Goal: Transaction & Acquisition: Purchase product/service

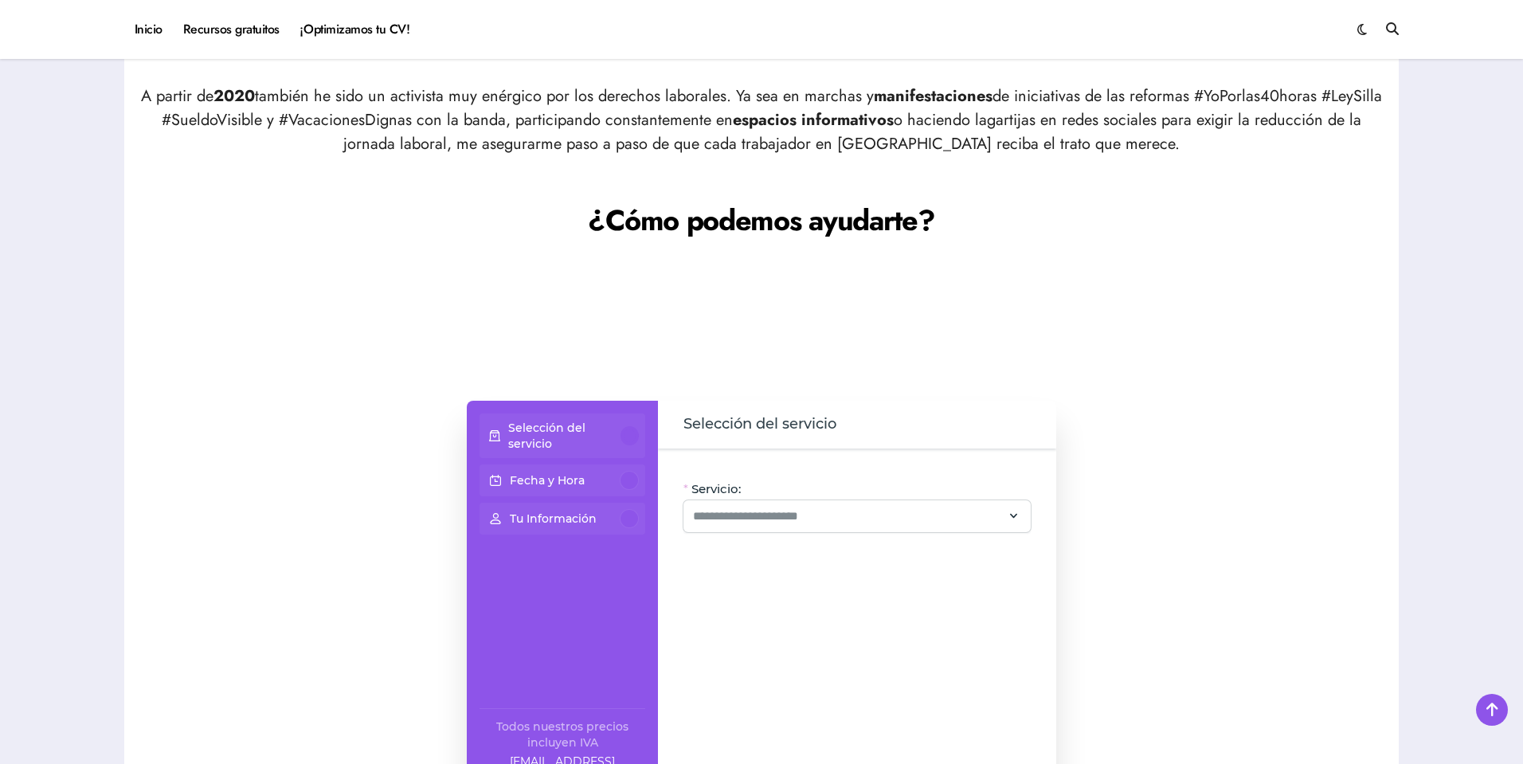
scroll to position [1195, 0]
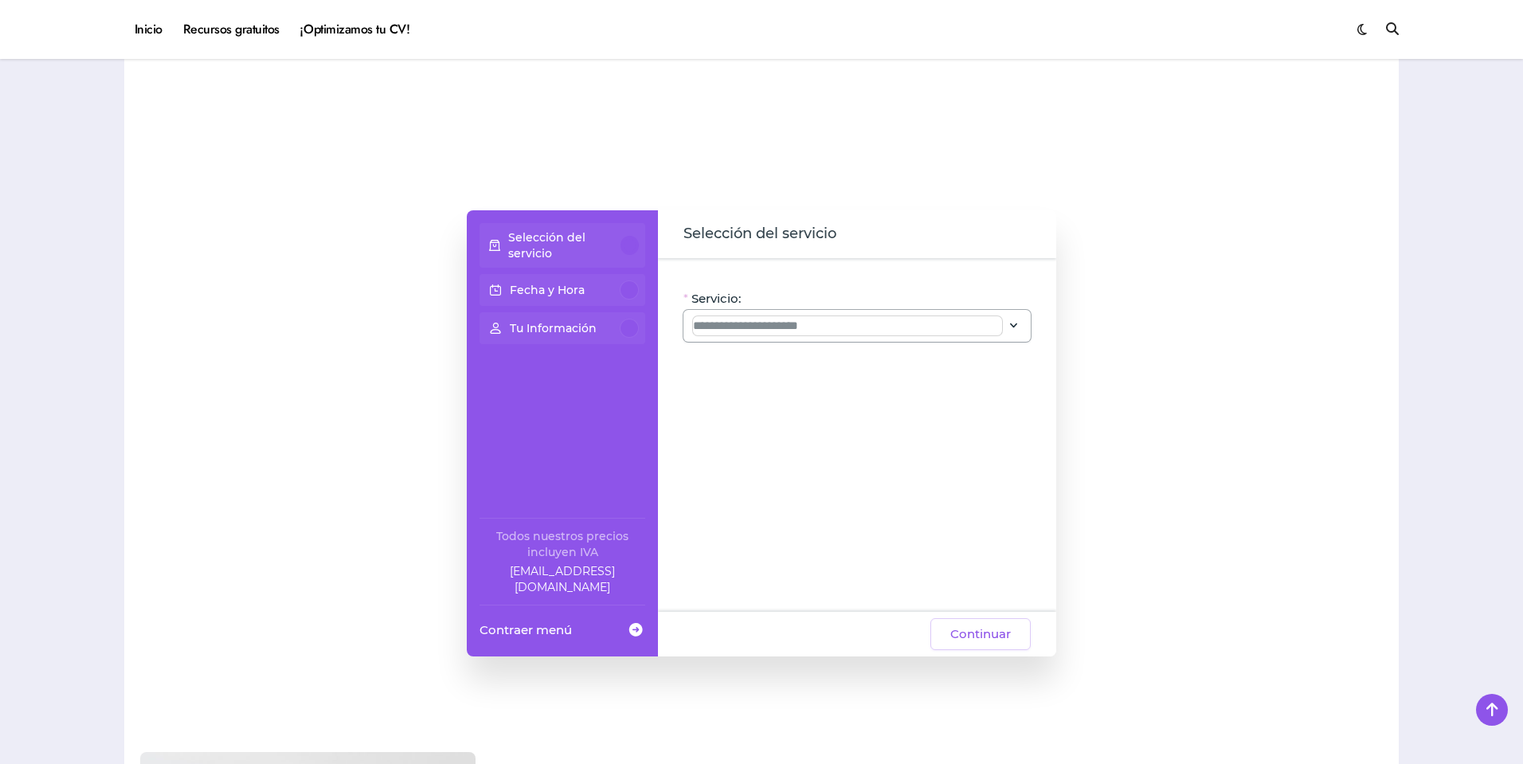
click at [755, 316] on input "Servicio:" at bounding box center [847, 325] width 309 height 19
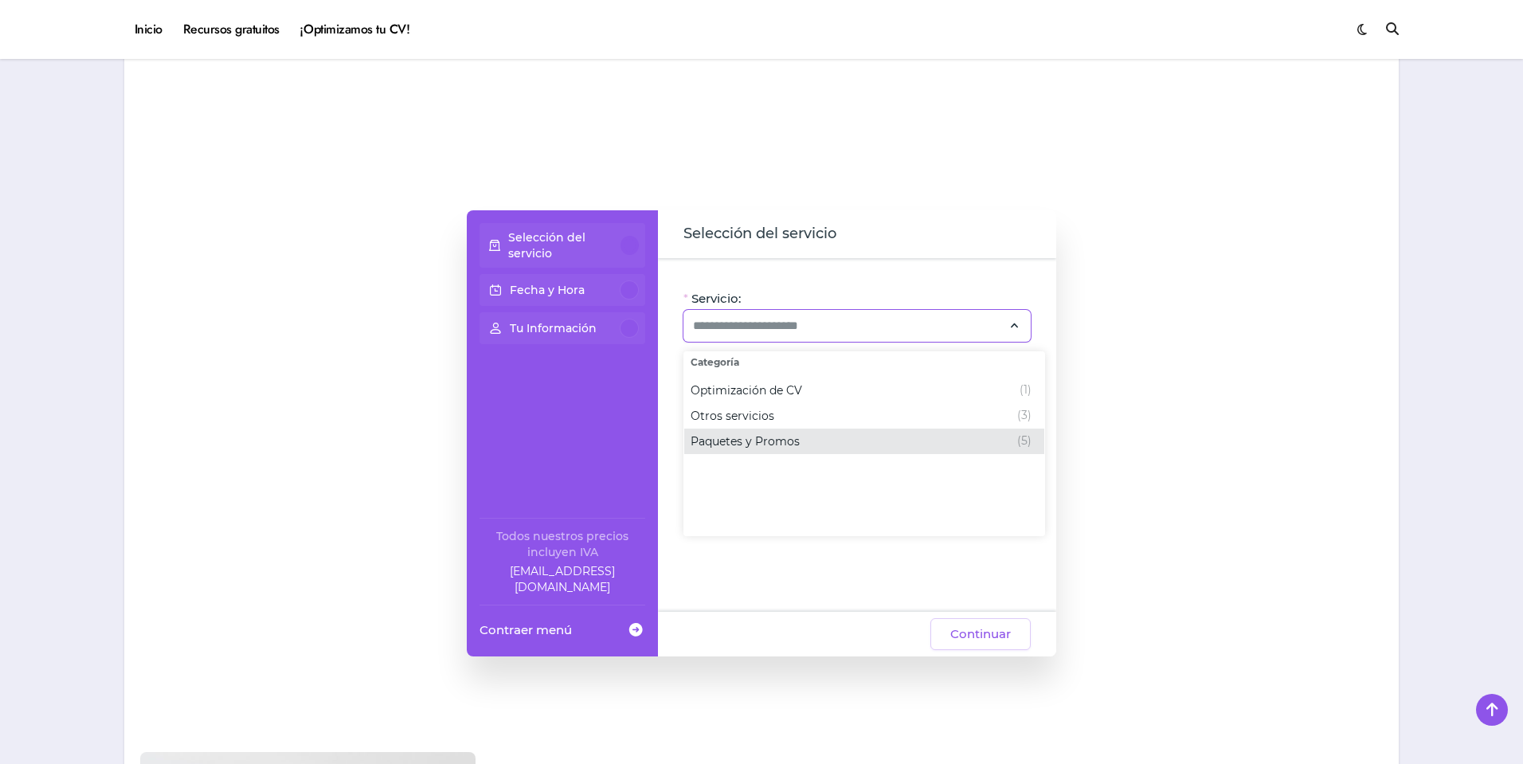
click at [792, 439] on span "Paquetes y Promos" at bounding box center [745, 441] width 109 height 16
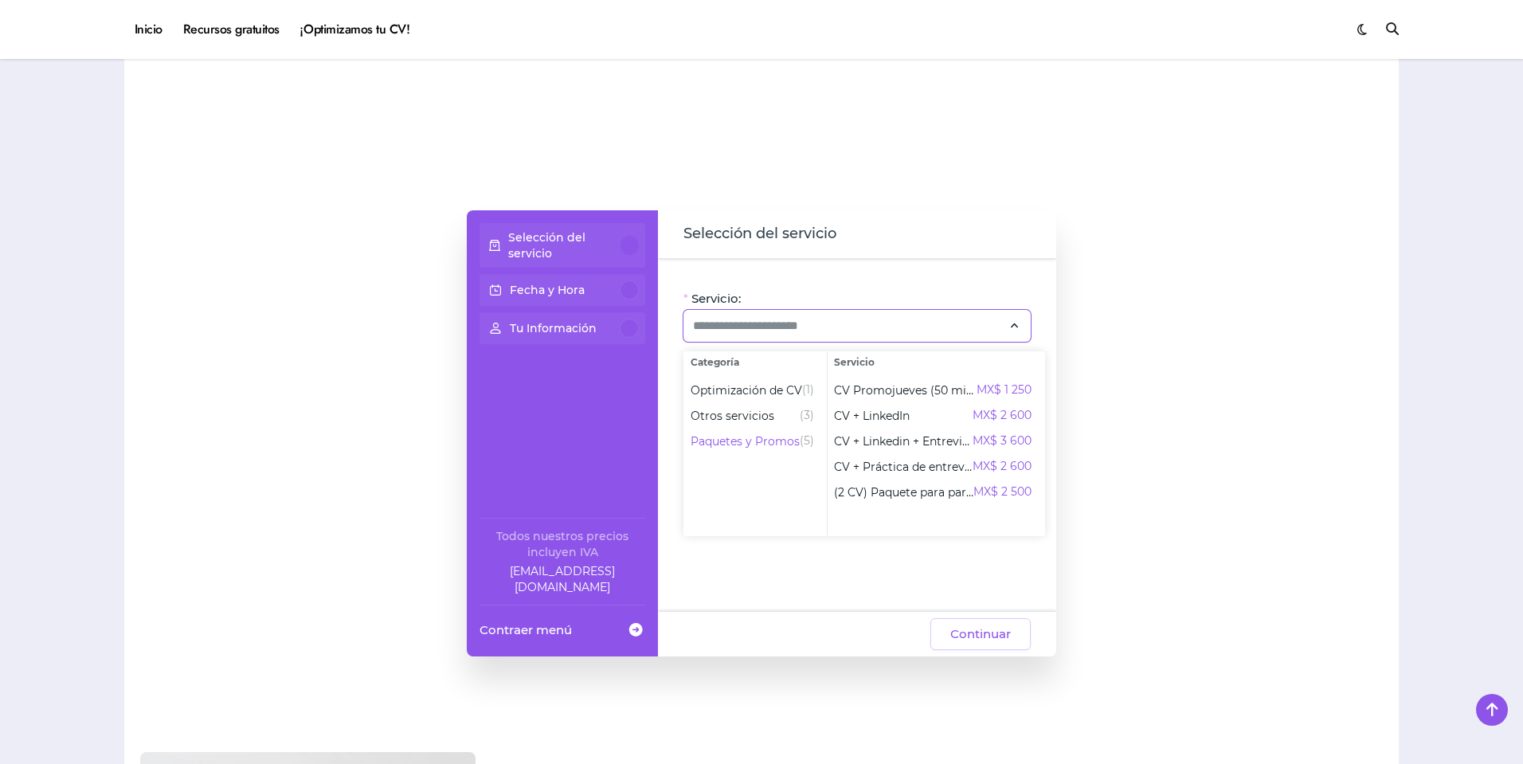
click at [1137, 438] on div at bounding box center [1235, 433] width 295 height 605
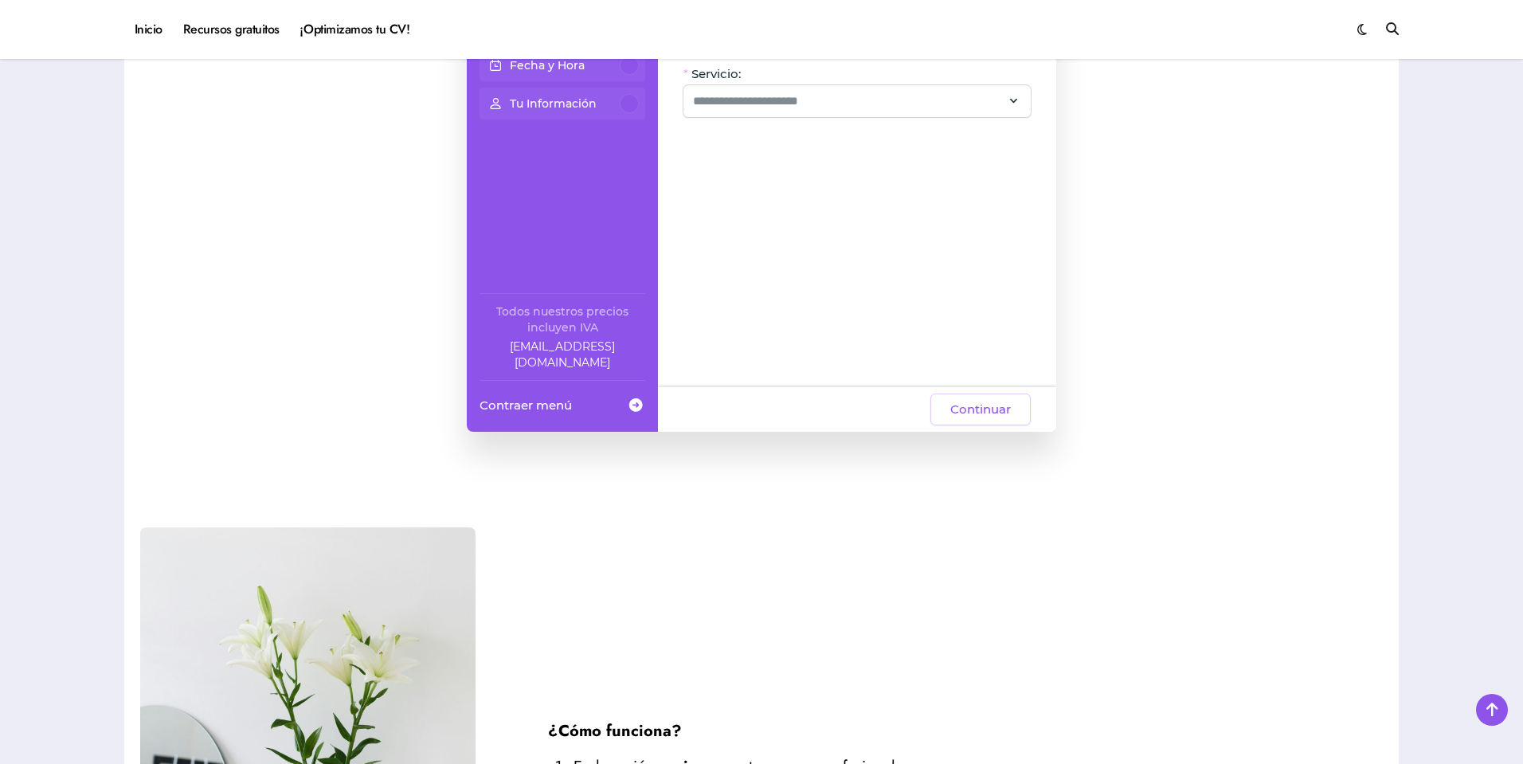
scroll to position [1259, 0]
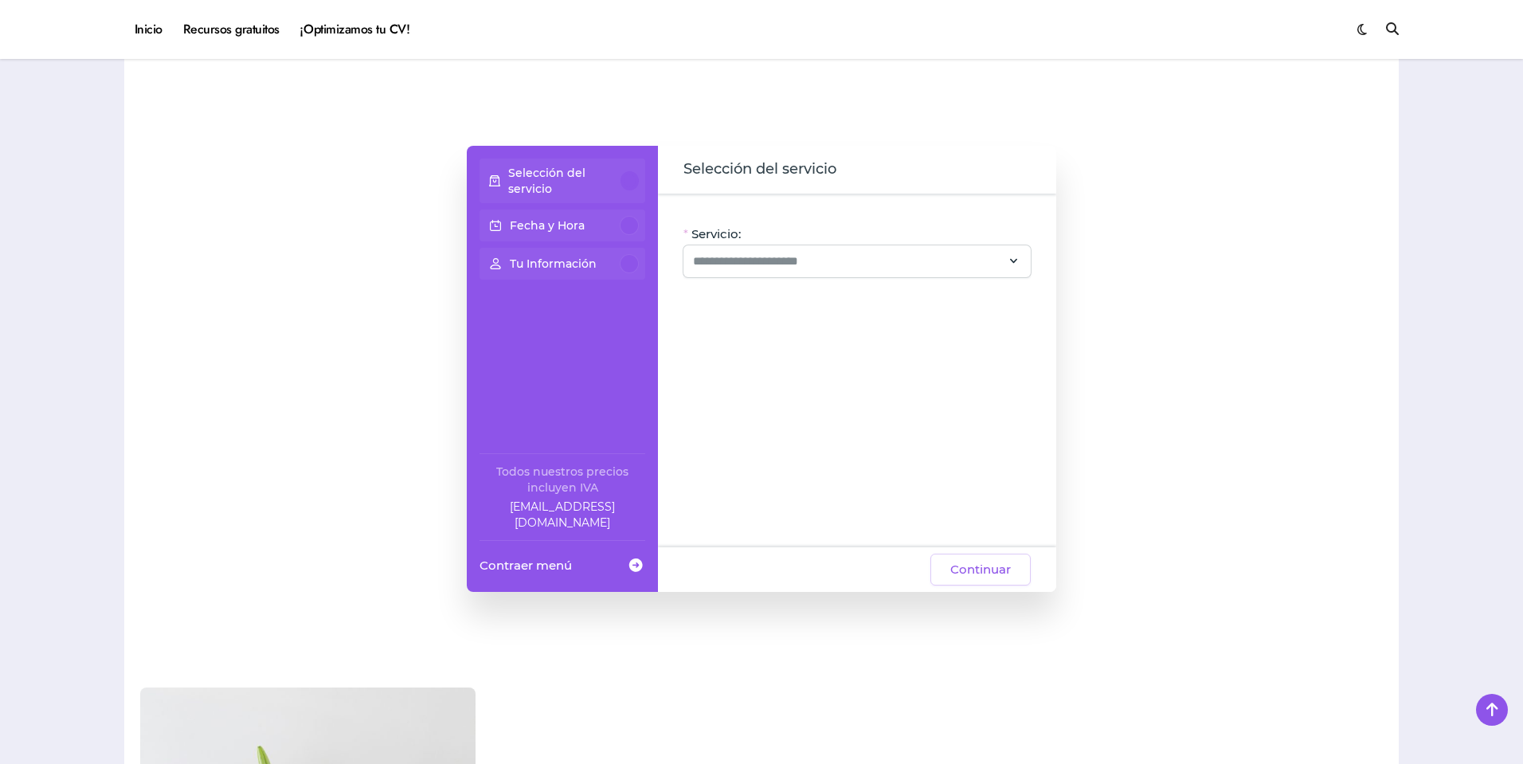
click at [591, 184] on p "Selección del servicio" at bounding box center [564, 181] width 113 height 32
drag, startPoint x: 748, startPoint y: 244, endPoint x: 769, endPoint y: 265, distance: 29.9
click at [749, 244] on div "Servicio:" at bounding box center [856, 251] width 347 height 52
click at [769, 265] on input "Servicio:" at bounding box center [847, 261] width 309 height 19
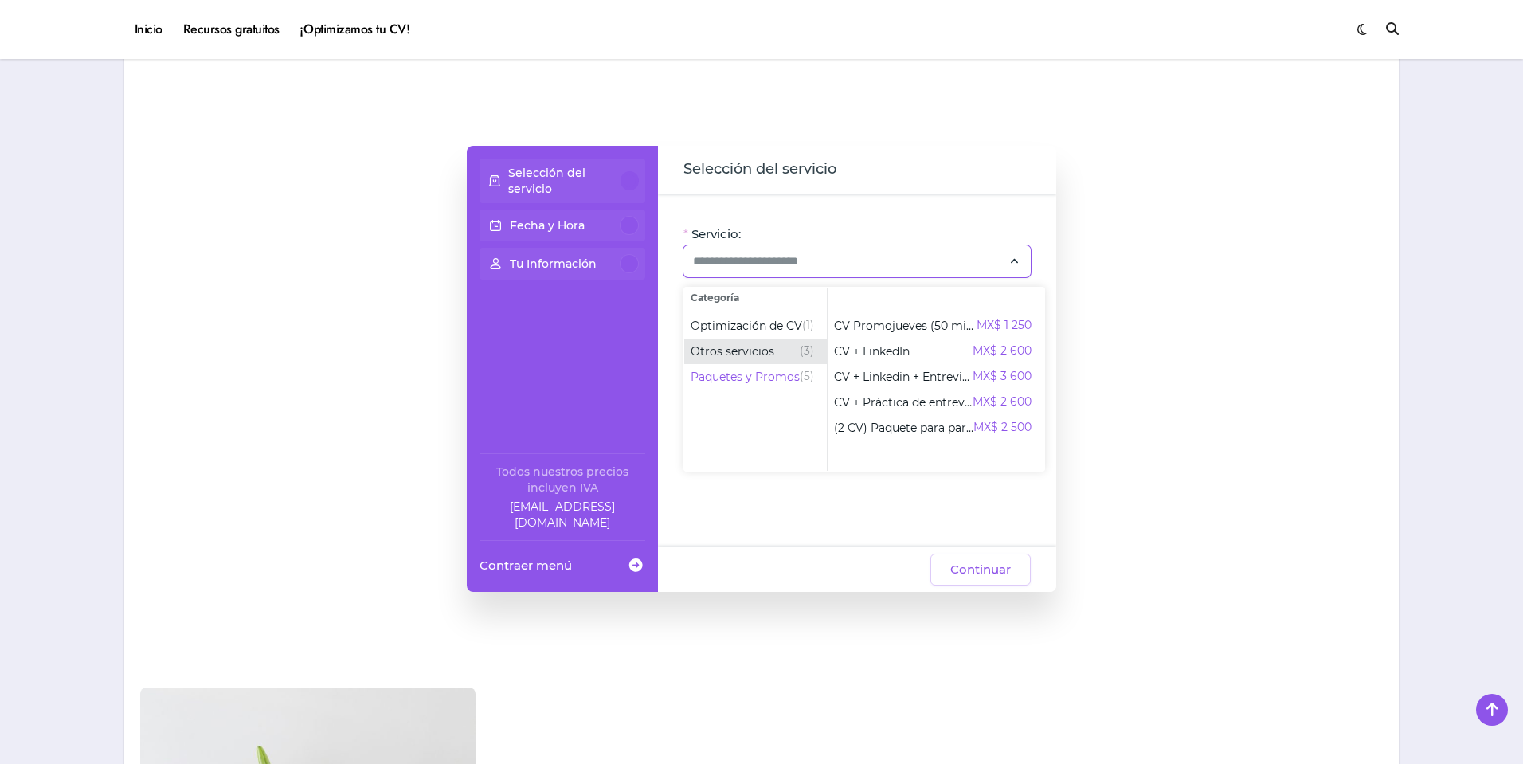
click at [767, 350] on span "Otros servicios" at bounding box center [733, 351] width 84 height 16
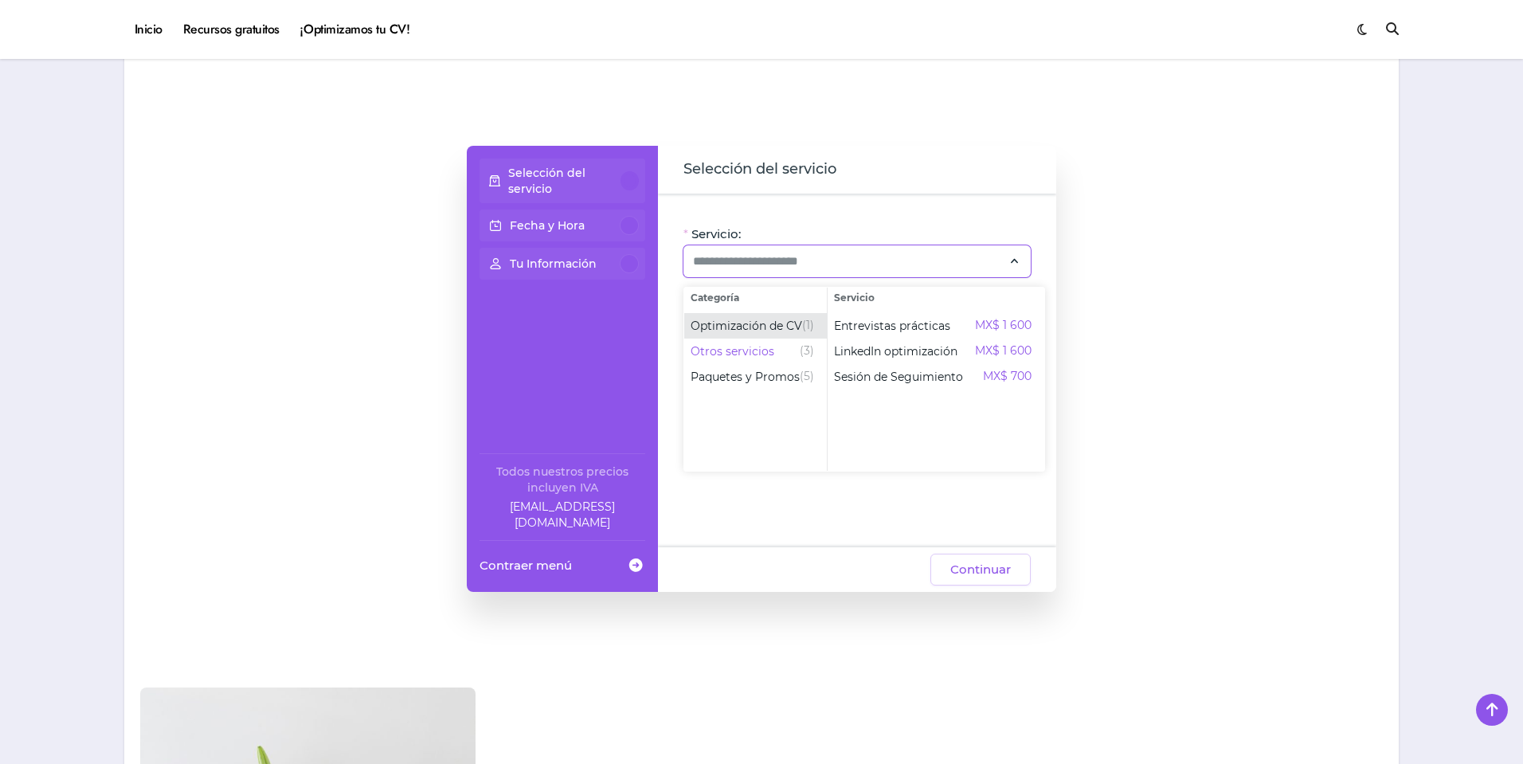
click at [760, 330] on span "Optimización de CV" at bounding box center [747, 326] width 112 height 16
click at [1175, 532] on div at bounding box center [1235, 368] width 295 height 605
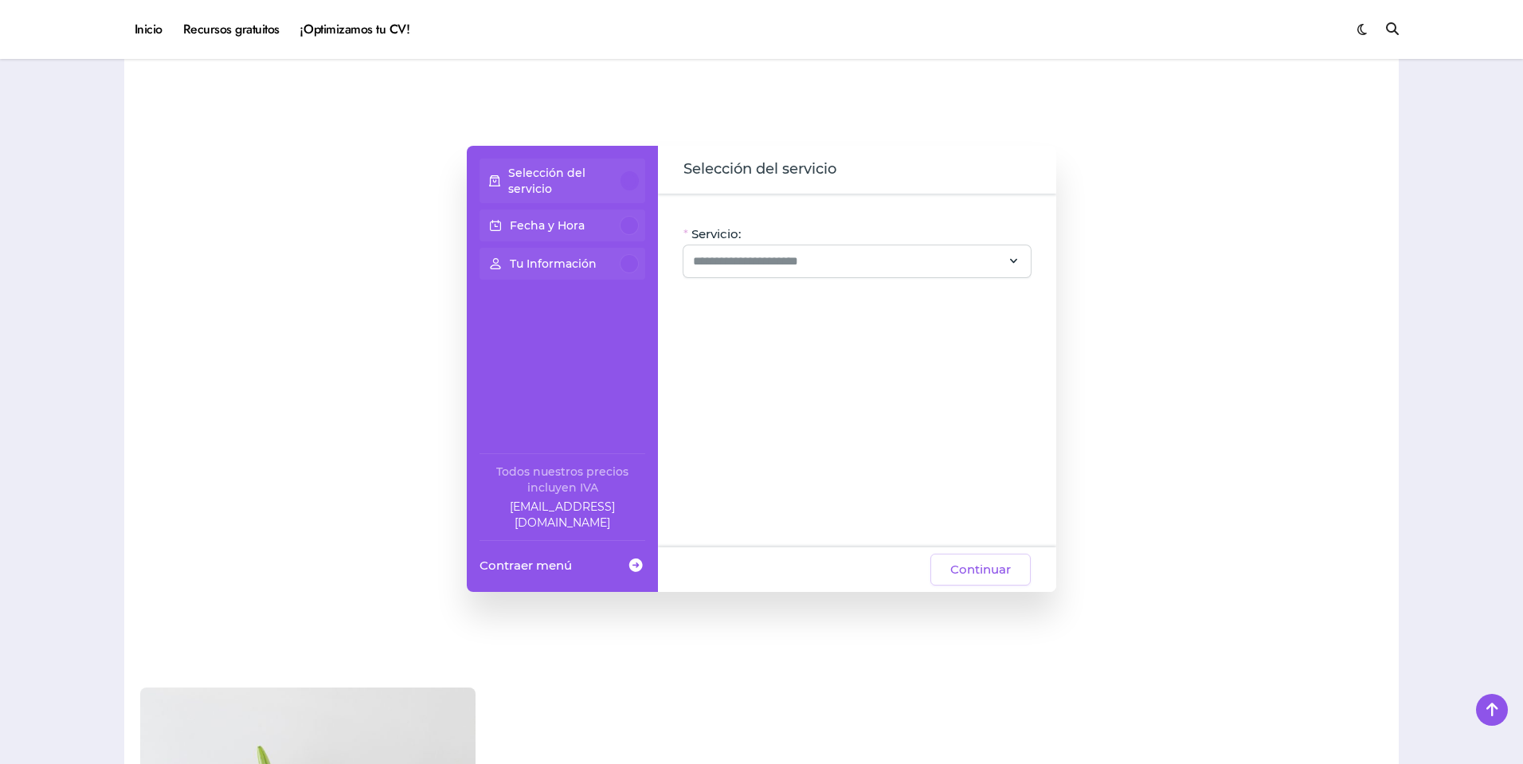
drag, startPoint x: 1176, startPoint y: 531, endPoint x: 550, endPoint y: 265, distance: 679.4
click at [550, 265] on p "Tu Información" at bounding box center [553, 264] width 87 height 16
click at [565, 268] on p "Tu Información" at bounding box center [553, 264] width 87 height 16
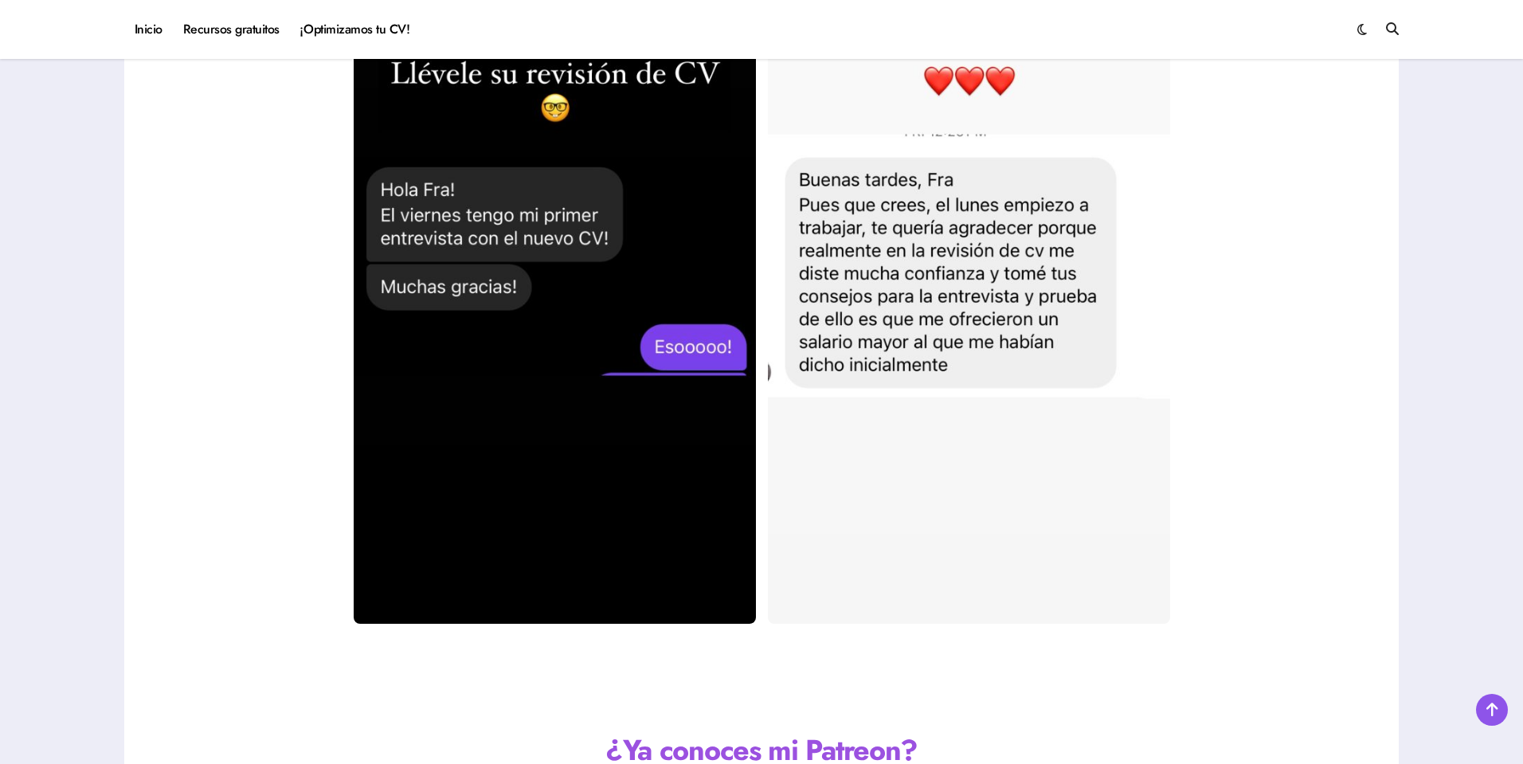
scroll to position [3091, 0]
